Goal: Task Accomplishment & Management: Manage account settings

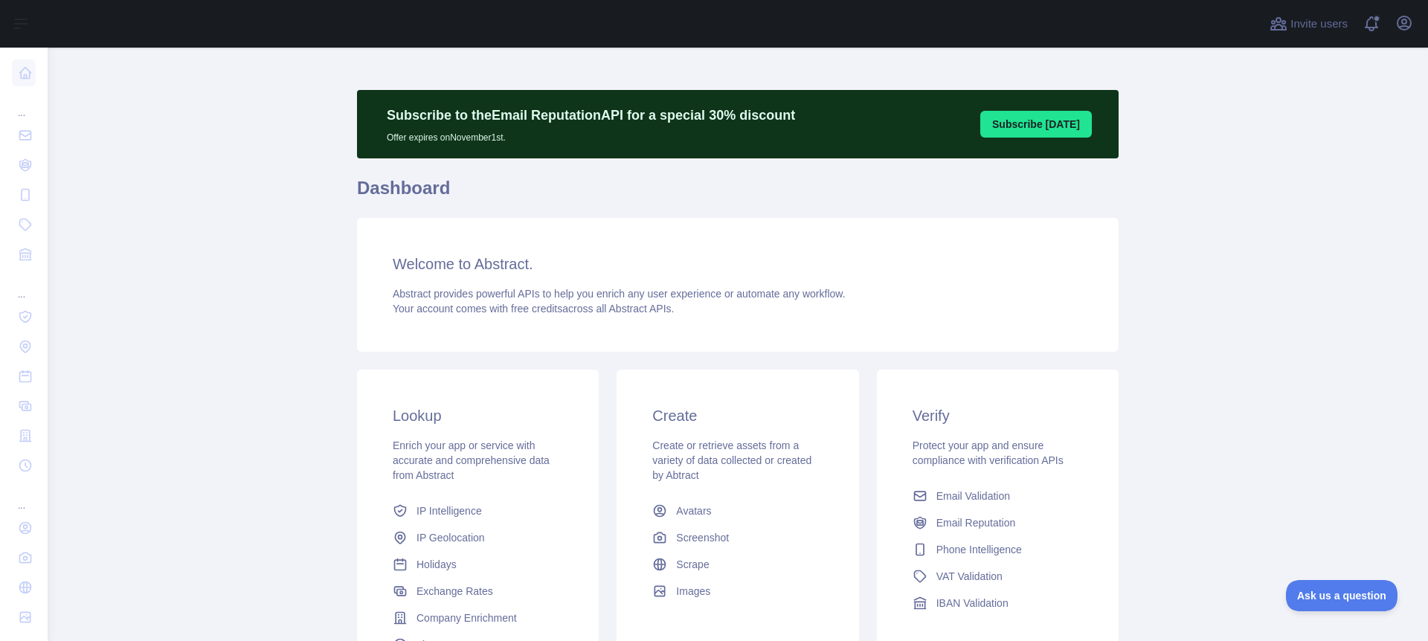
scroll to position [3, 0]
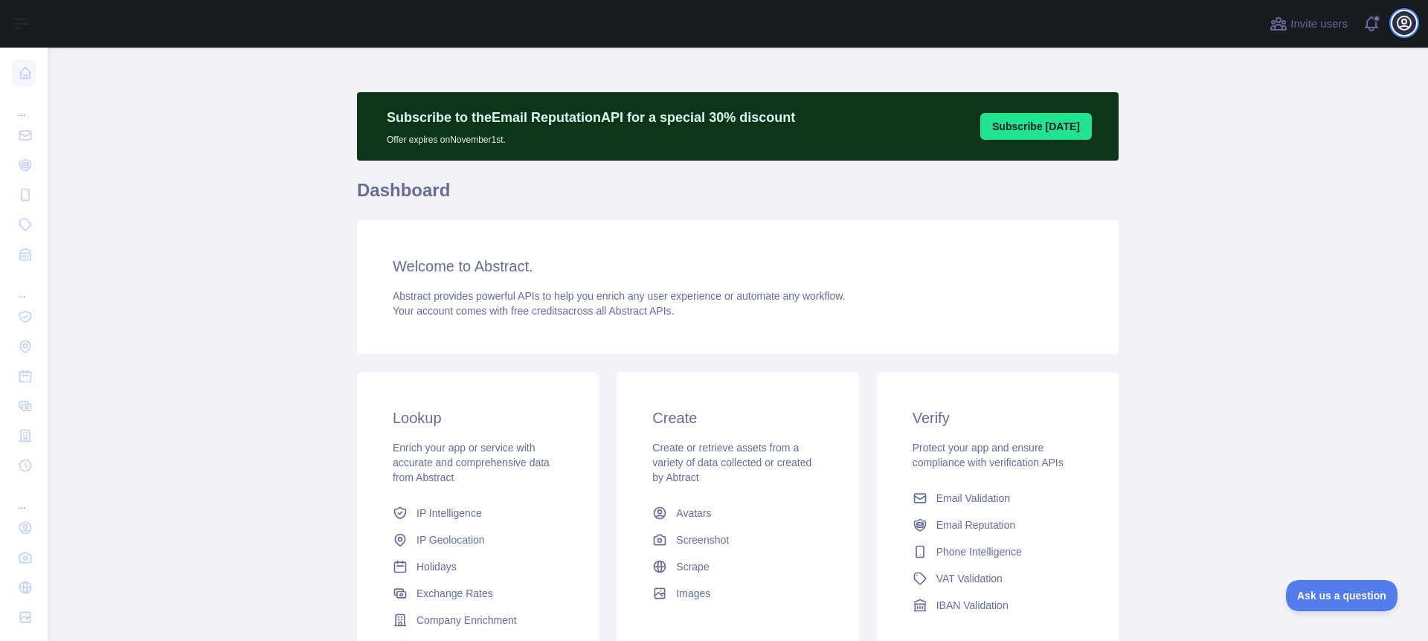
click at [1406, 20] on icon "button" at bounding box center [1403, 22] width 13 height 13
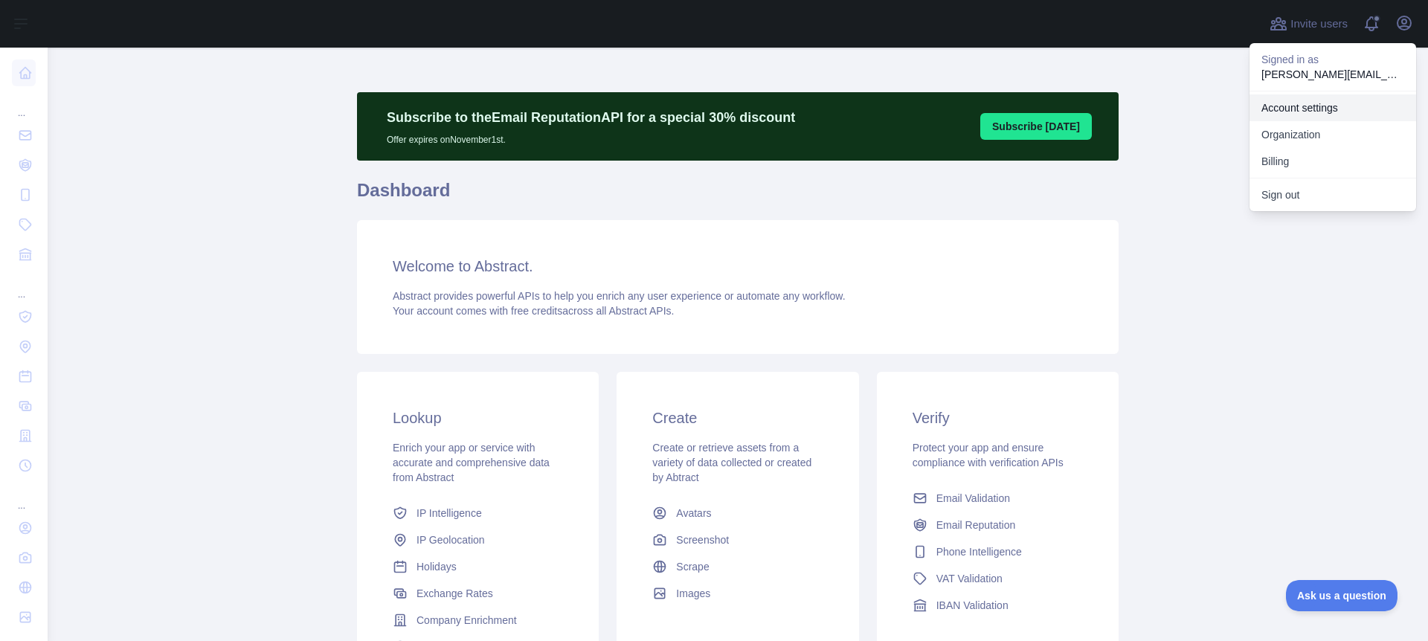
click at [1306, 107] on link "Account settings" at bounding box center [1332, 107] width 167 height 27
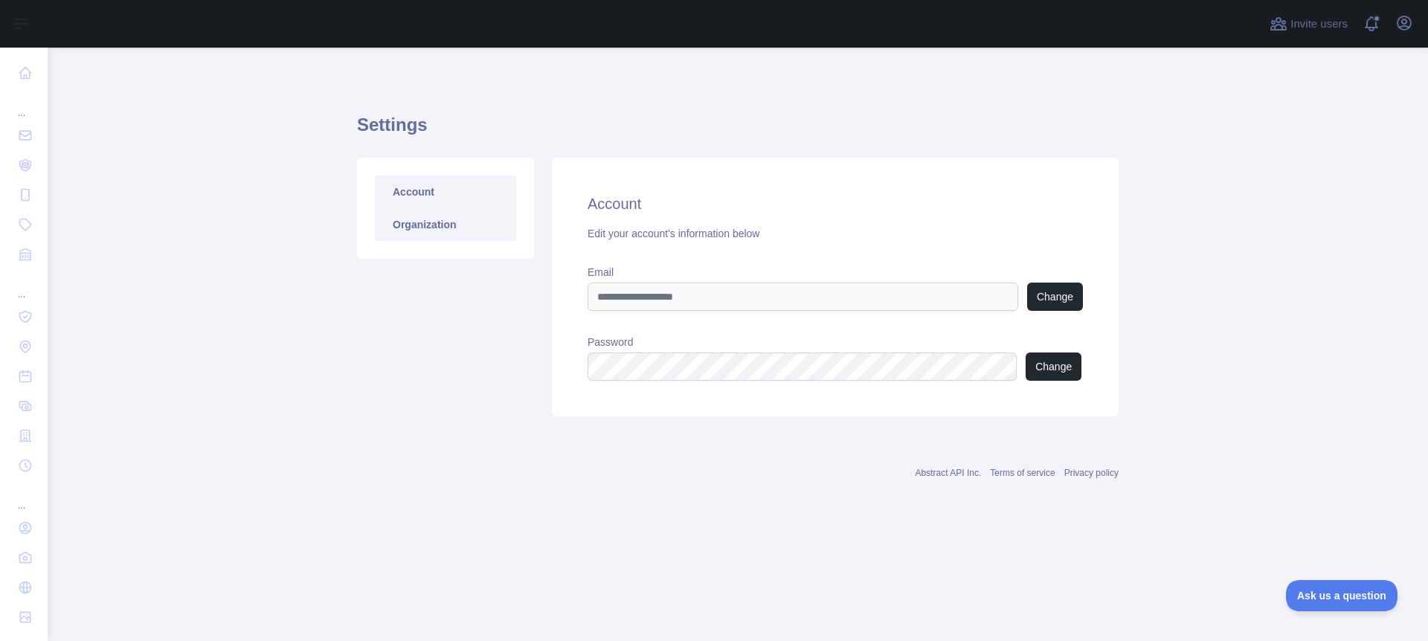
click at [445, 218] on link "Organization" at bounding box center [445, 224] width 141 height 33
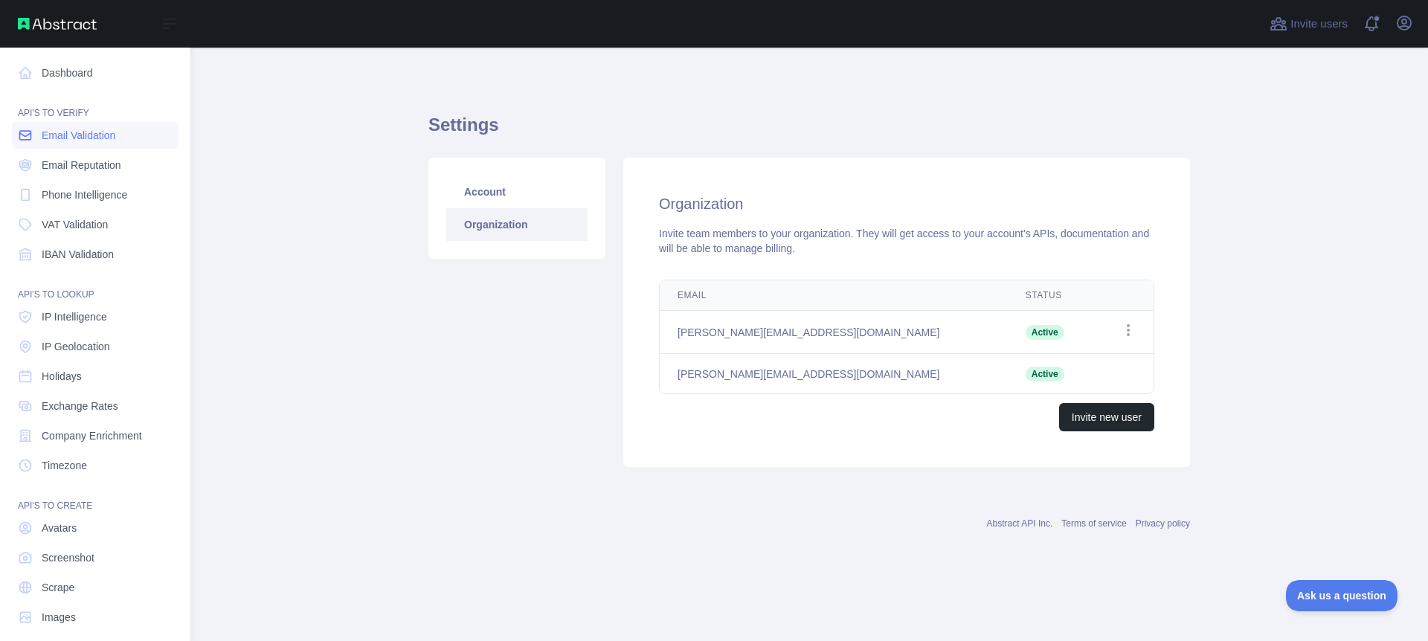
click at [68, 133] on span "Email Validation" at bounding box center [79, 135] width 74 height 15
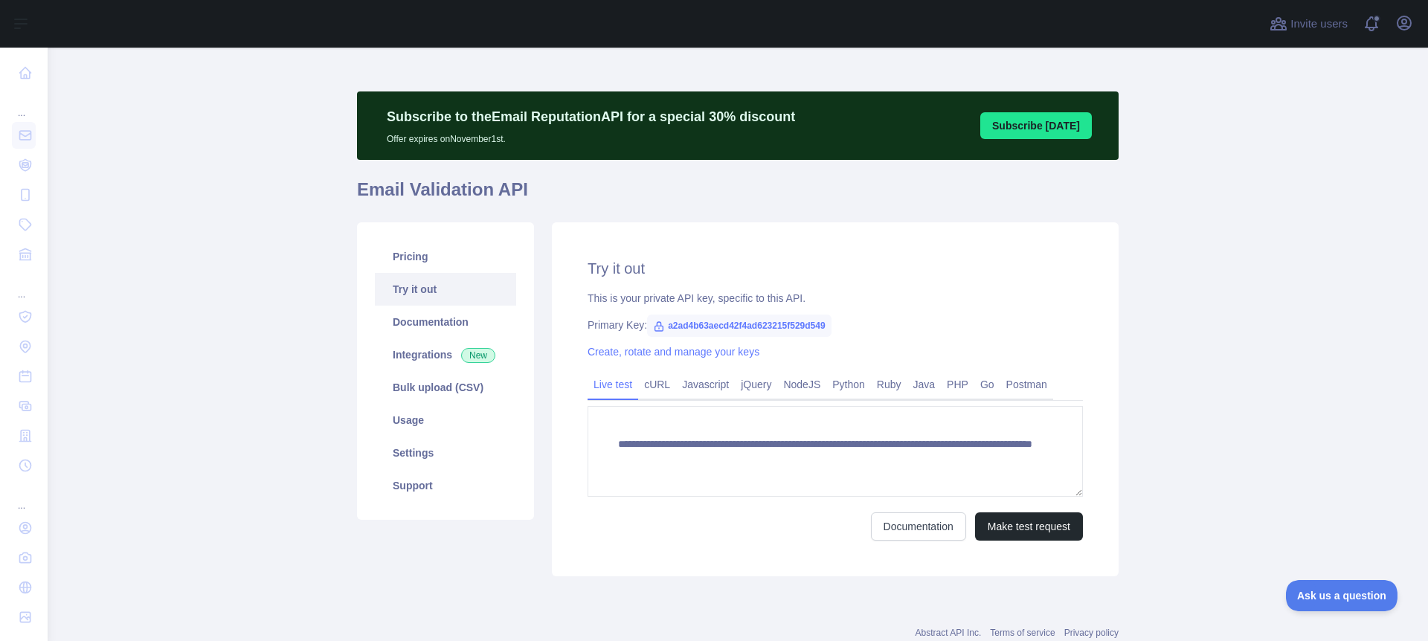
scroll to position [41, 0]
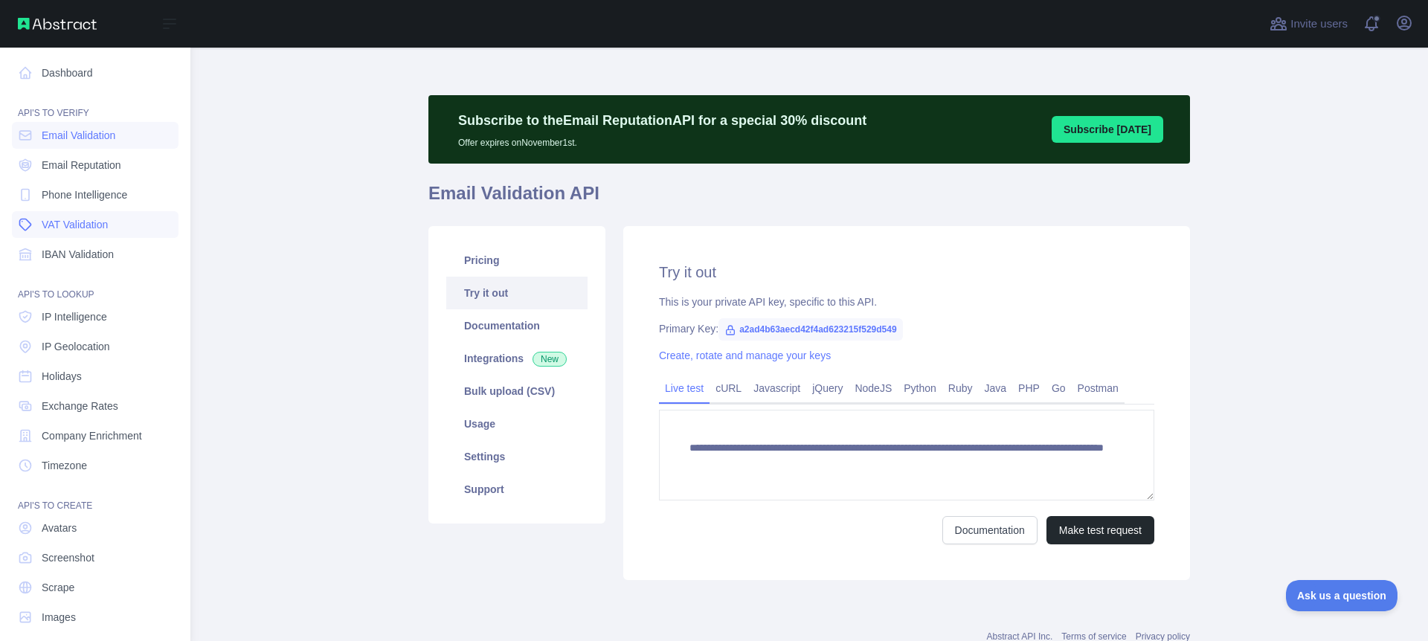
scroll to position [13, 0]
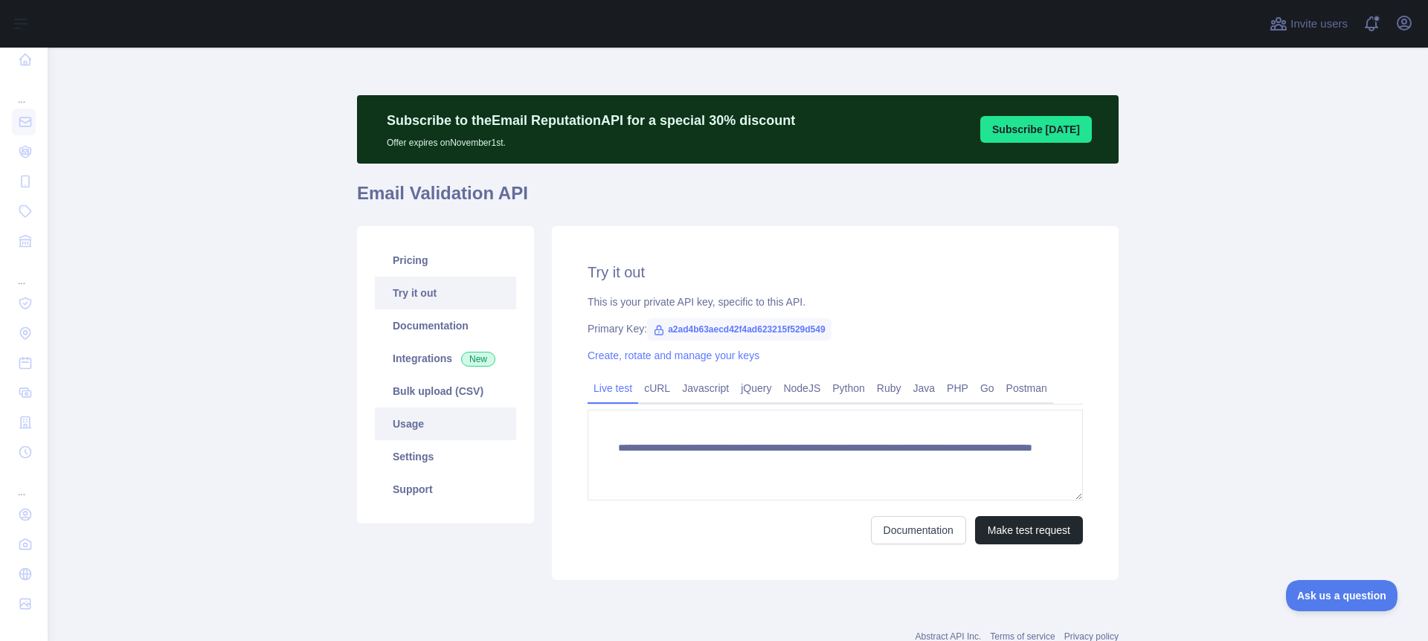
click at [416, 425] on link "Usage" at bounding box center [445, 423] width 141 height 33
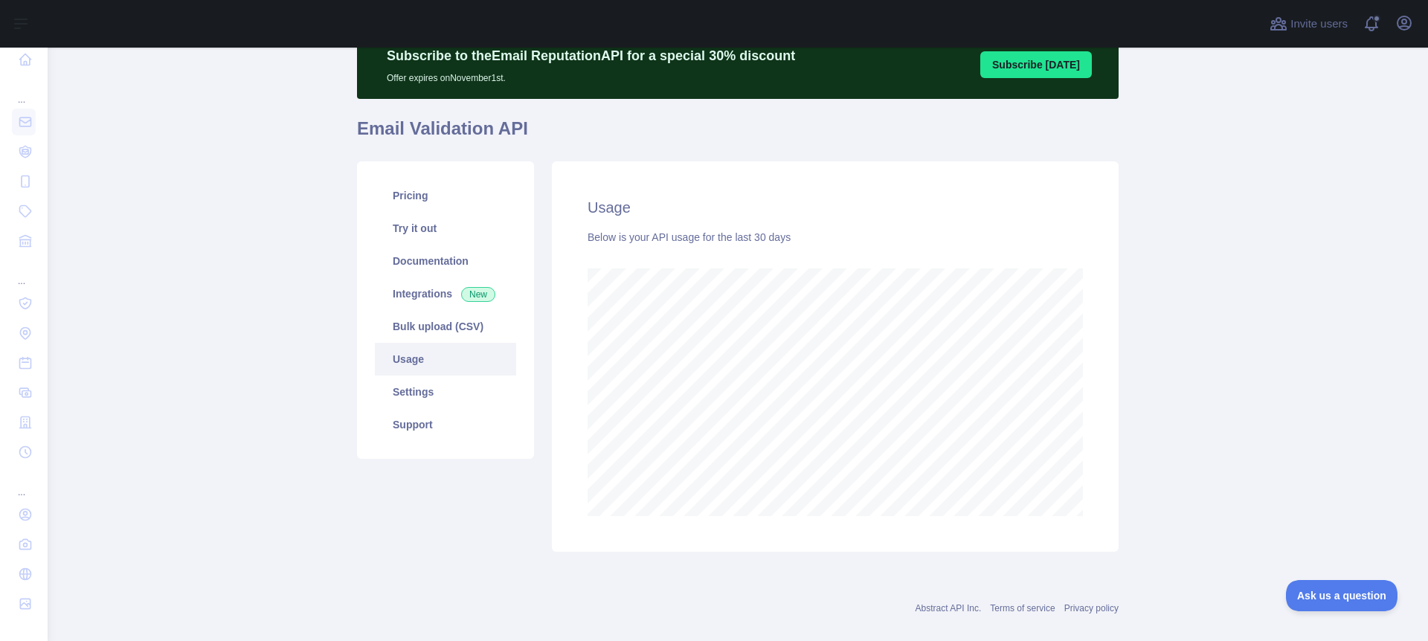
scroll to position [63, 0]
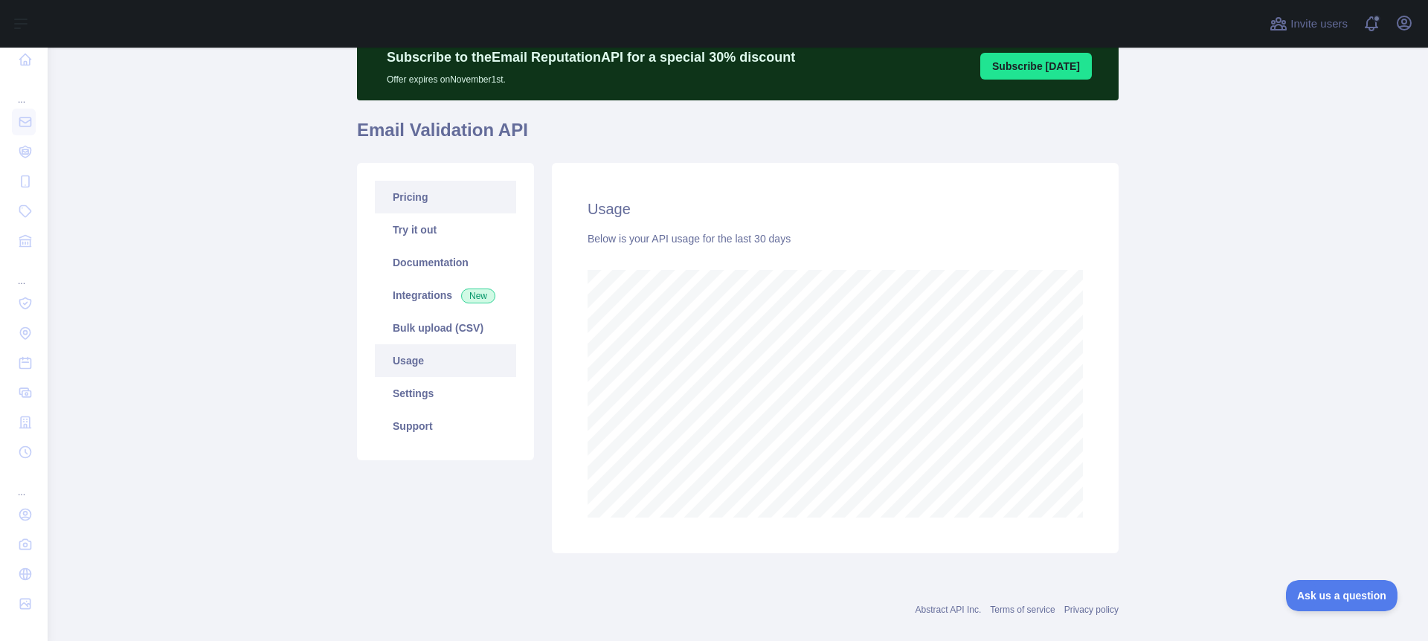
click at [427, 196] on link "Pricing" at bounding box center [445, 197] width 141 height 33
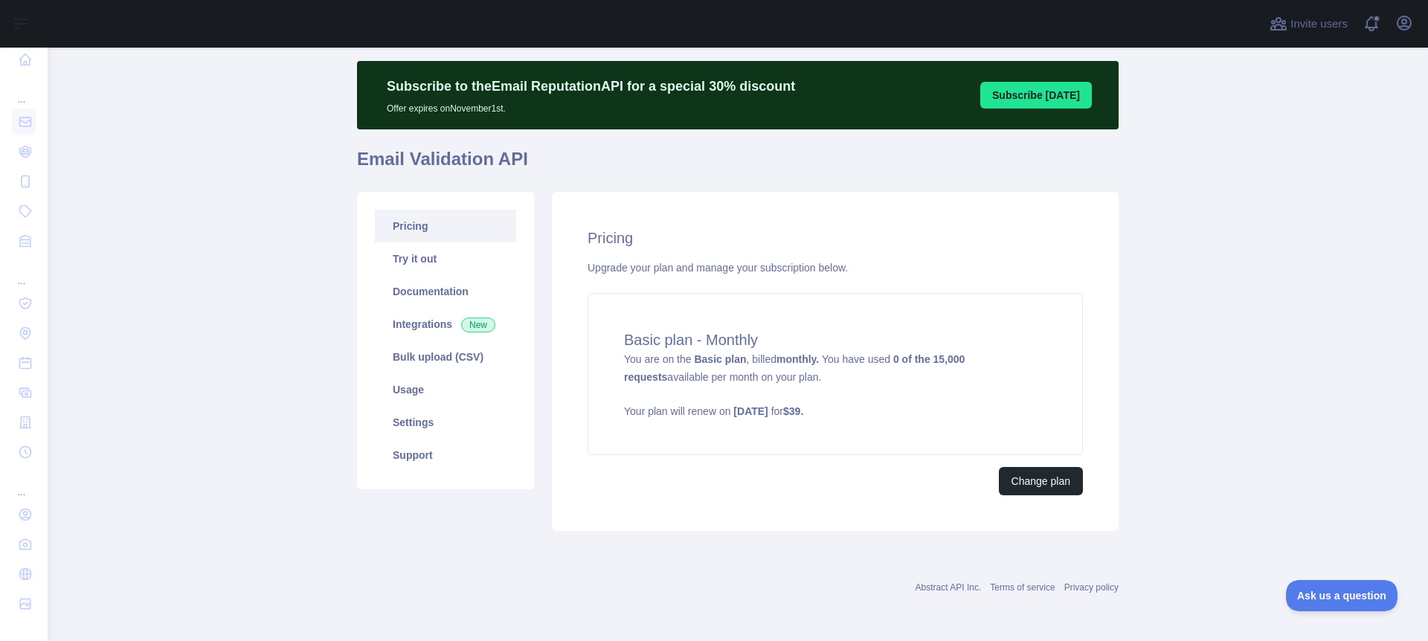
scroll to position [33, 0]
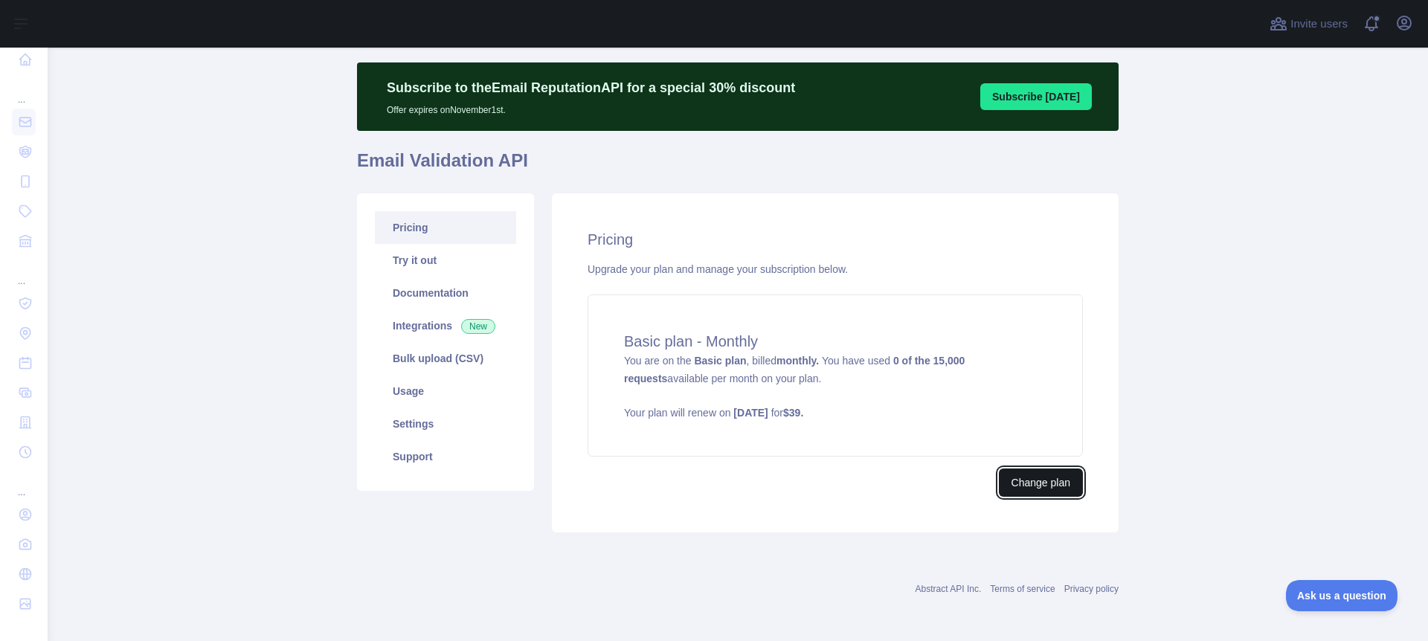
click at [1033, 486] on button "Change plan" at bounding box center [1041, 482] width 84 height 28
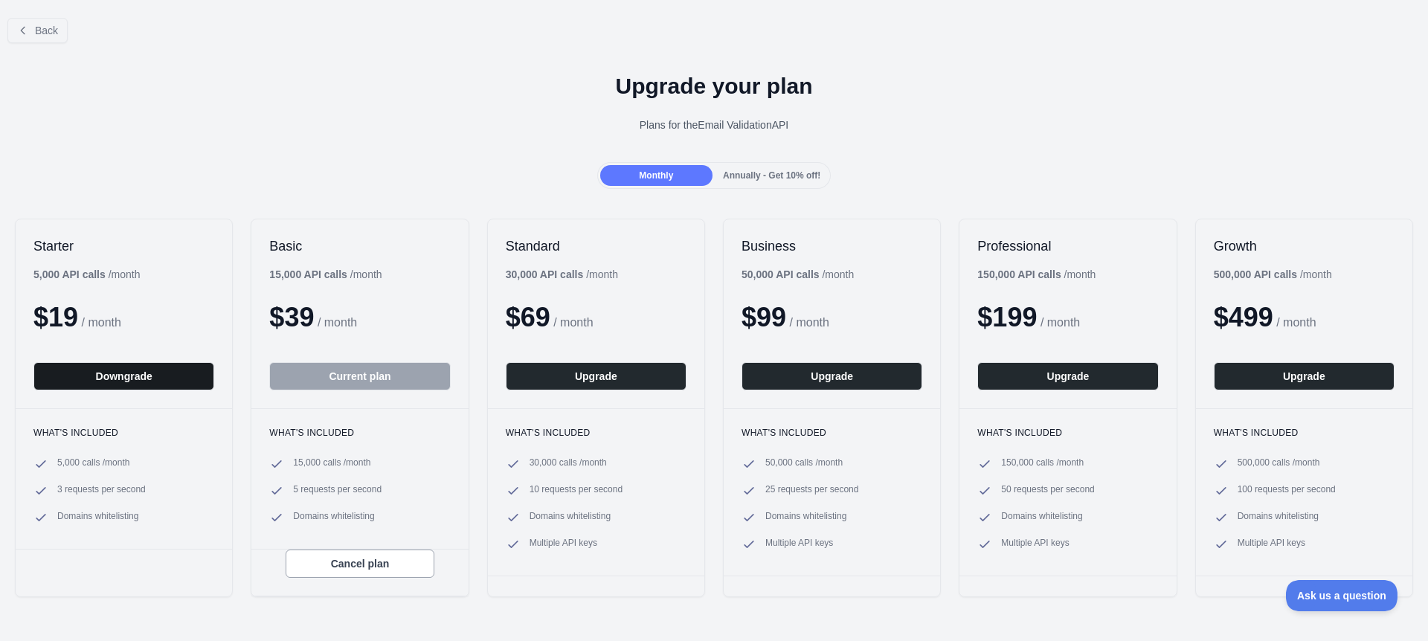
click at [94, 378] on button "Downgrade" at bounding box center [123, 376] width 181 height 28
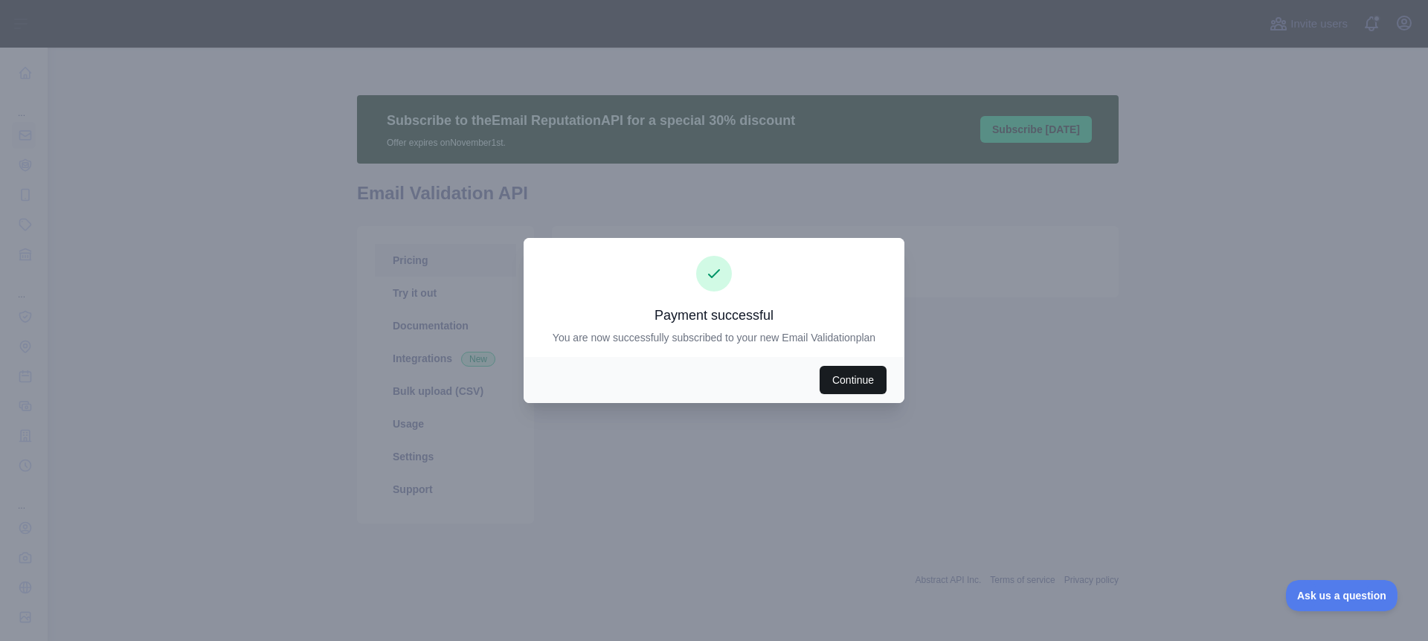
click at [846, 387] on button "Continue" at bounding box center [852, 380] width 67 height 28
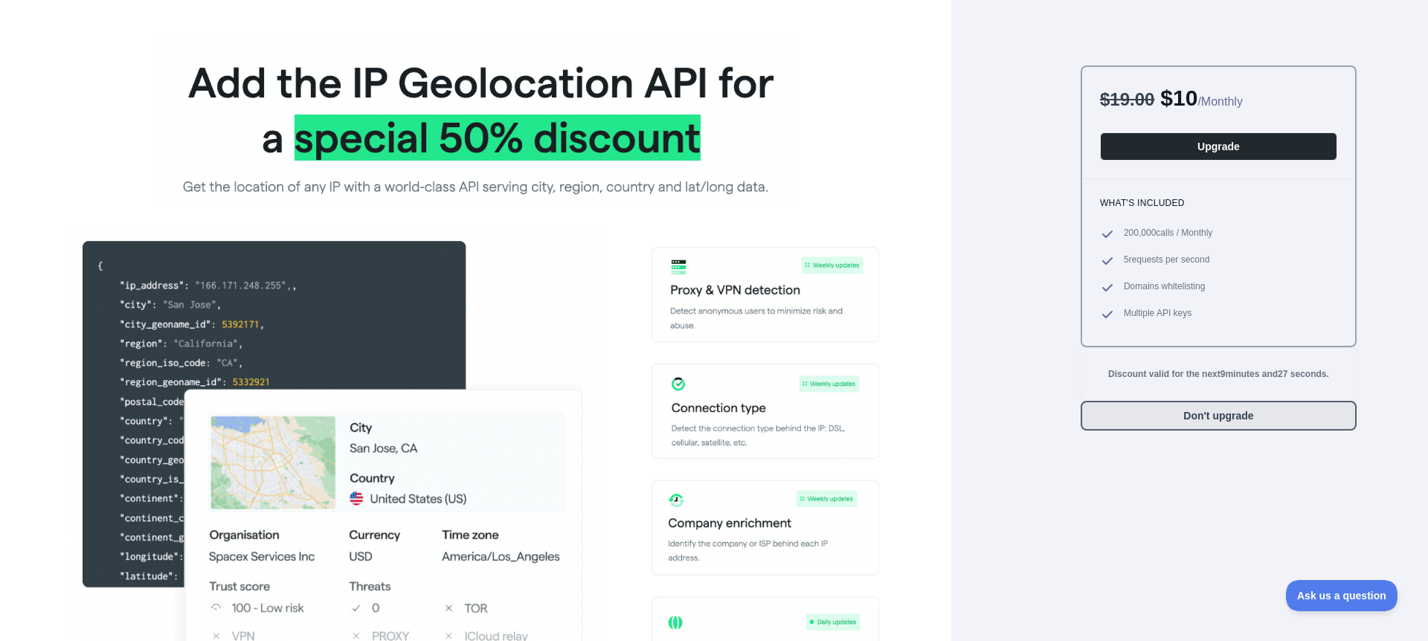
click at [1228, 408] on button "Don't upgrade" at bounding box center [1218, 416] width 276 height 30
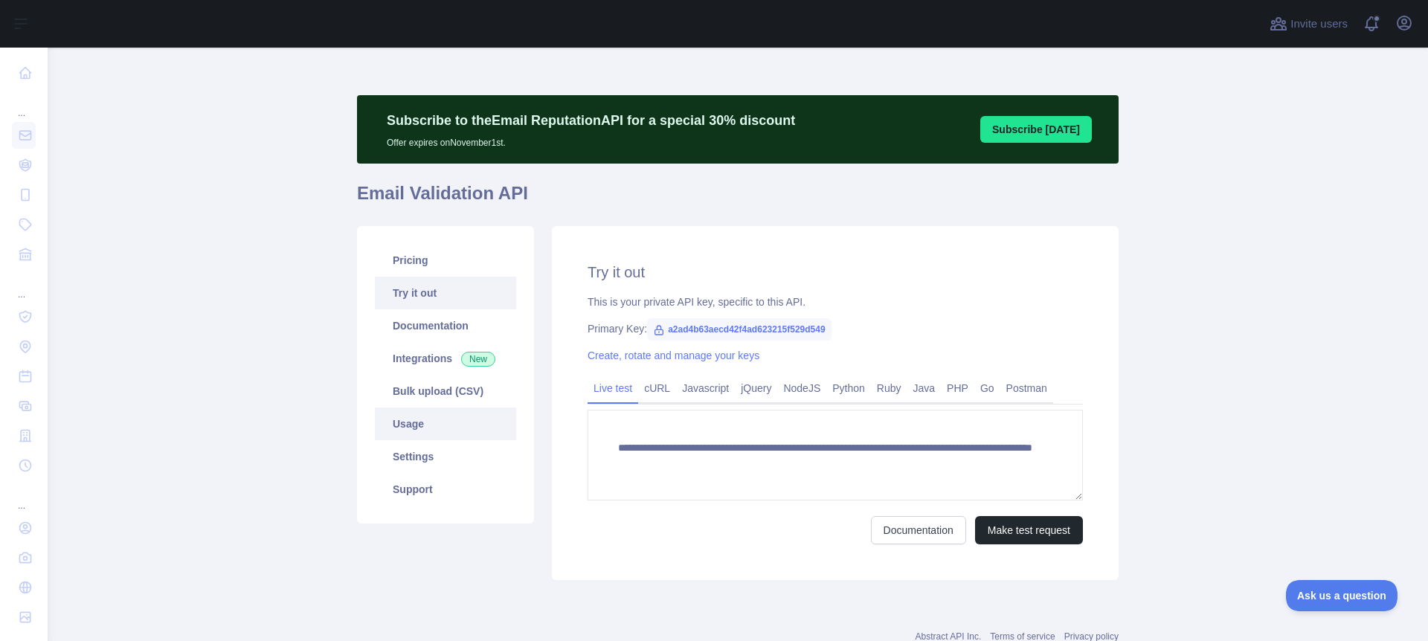
click at [421, 428] on link "Usage" at bounding box center [445, 423] width 141 height 33
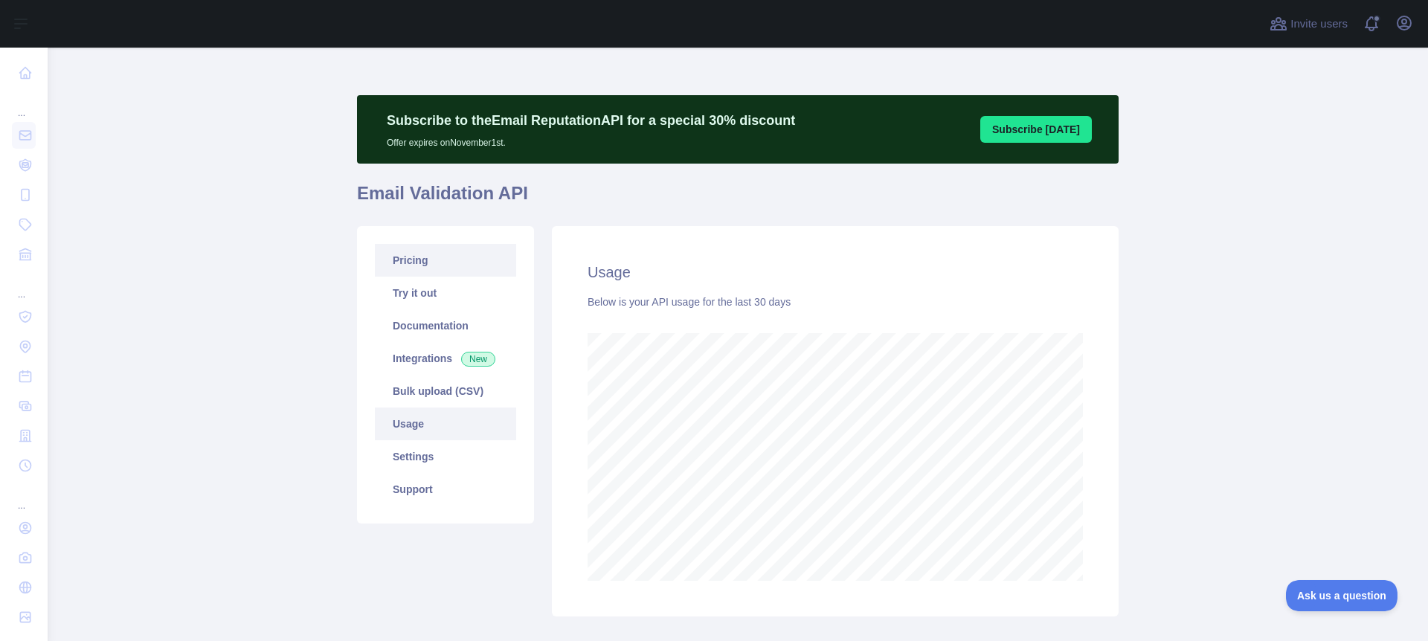
click at [442, 262] on link "Pricing" at bounding box center [445, 260] width 141 height 33
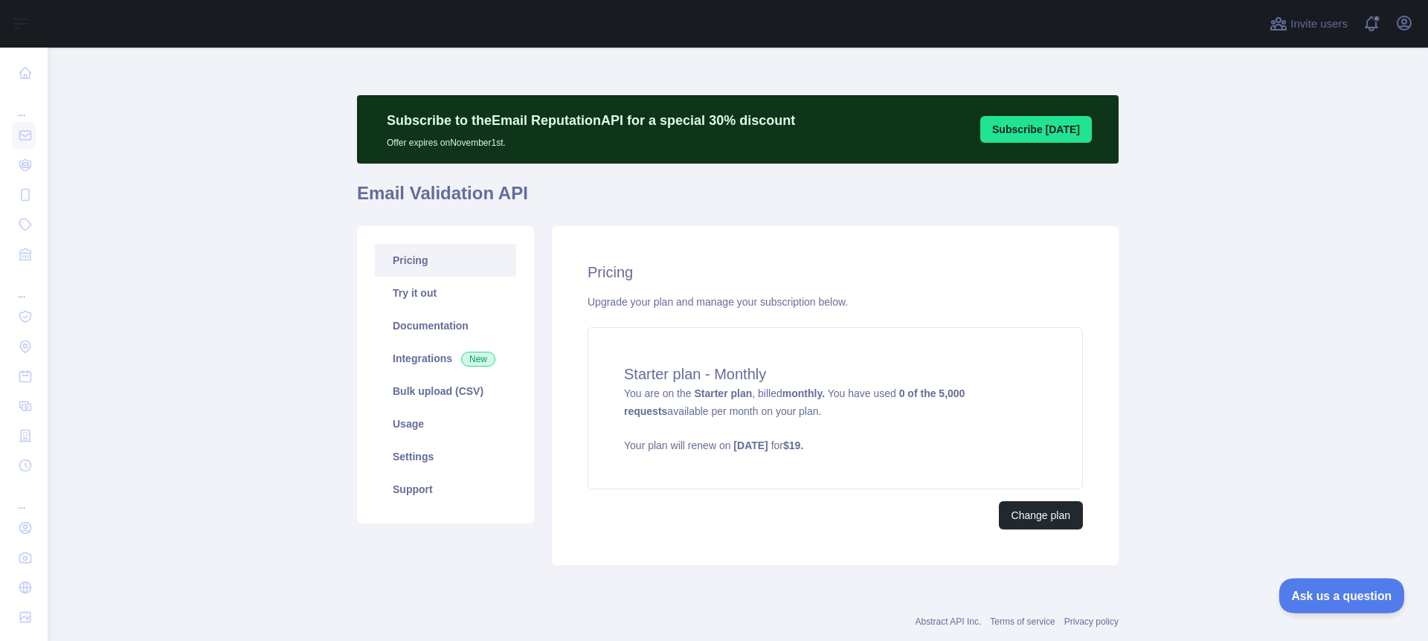
click at [1333, 590] on span "Ask us a question" at bounding box center [1334, 593] width 112 height 10
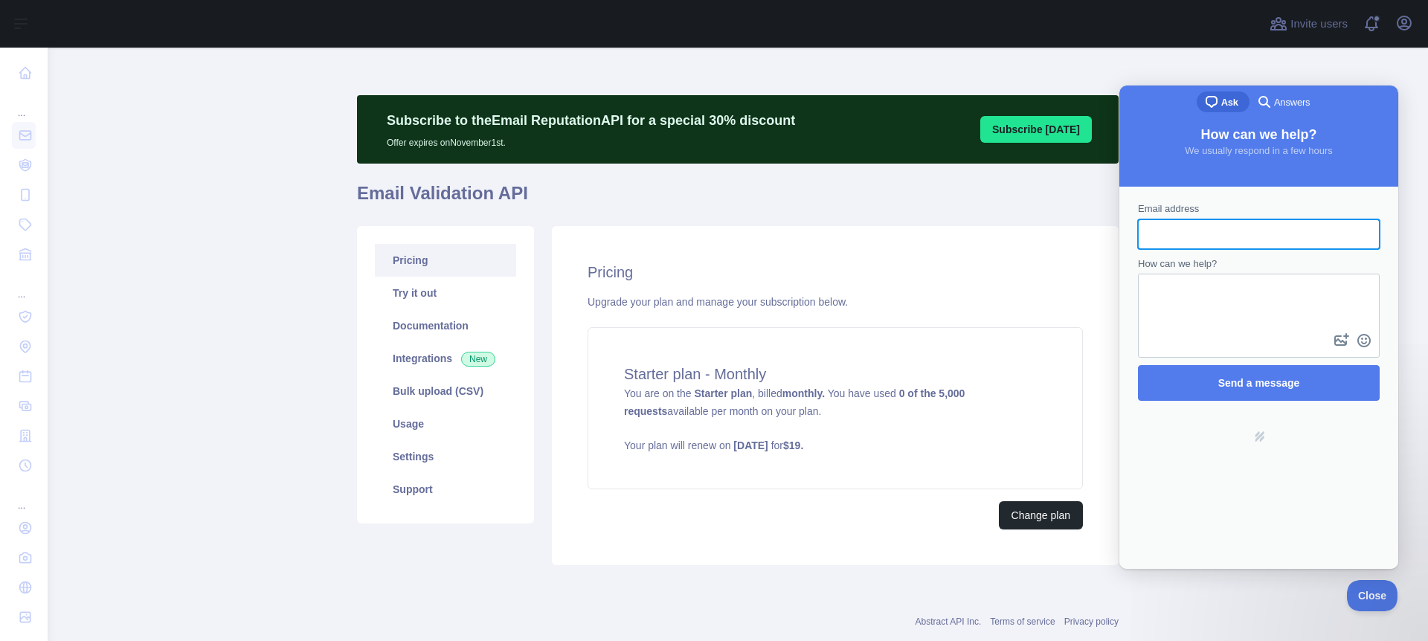
click at [1179, 233] on input "Email address" at bounding box center [1259, 234] width 218 height 27
